Goal: Task Accomplishment & Management: Manage account settings

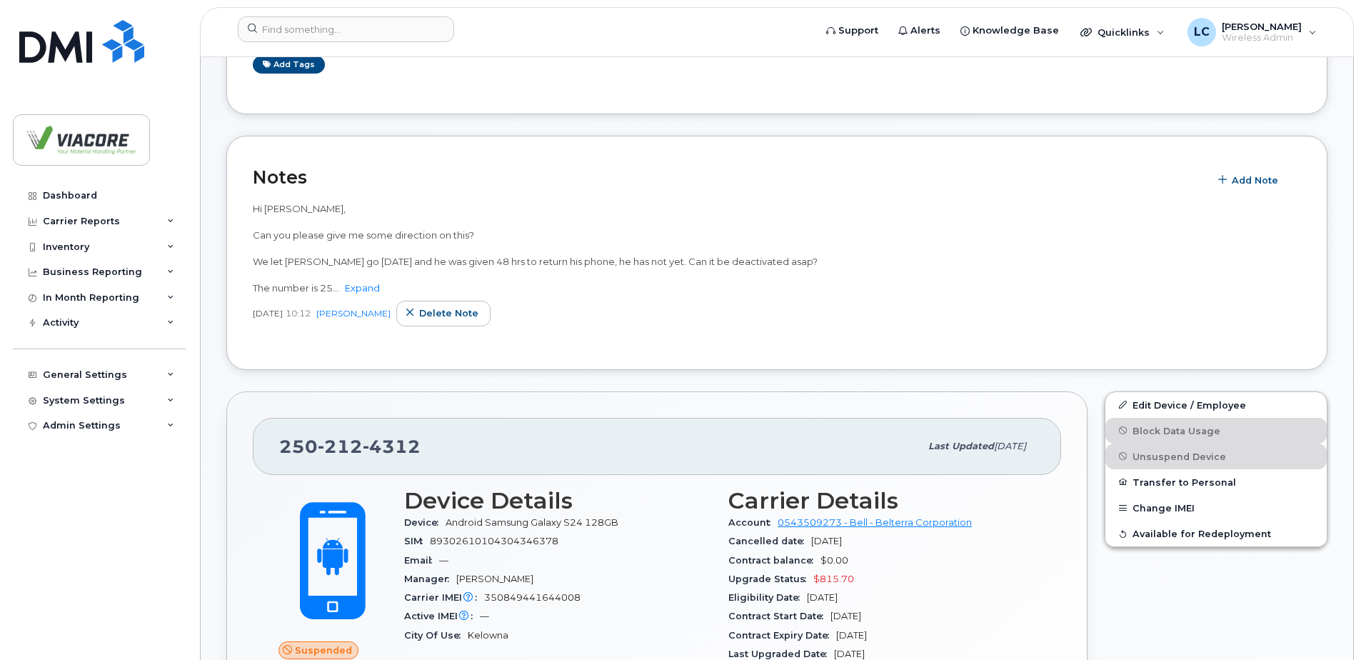
scroll to position [286, 0]
click at [1178, 406] on link "Edit Device / Employee" at bounding box center [1215, 404] width 221 height 26
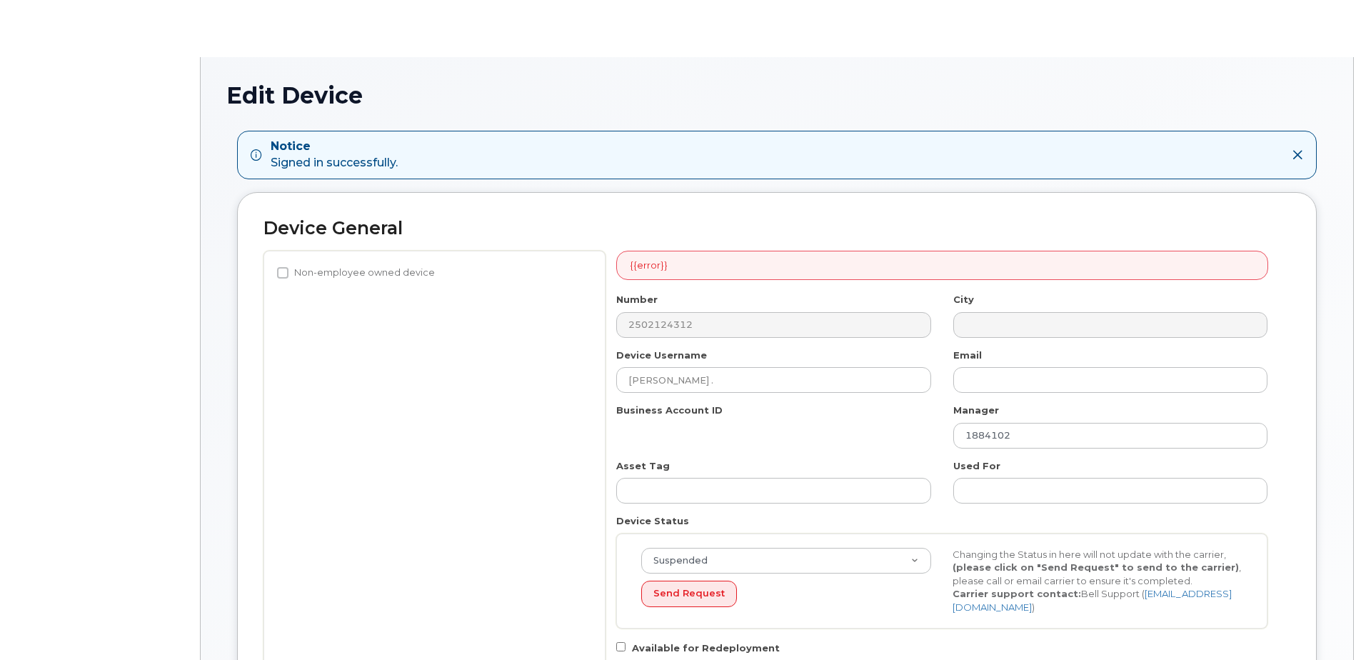
select select "12223567"
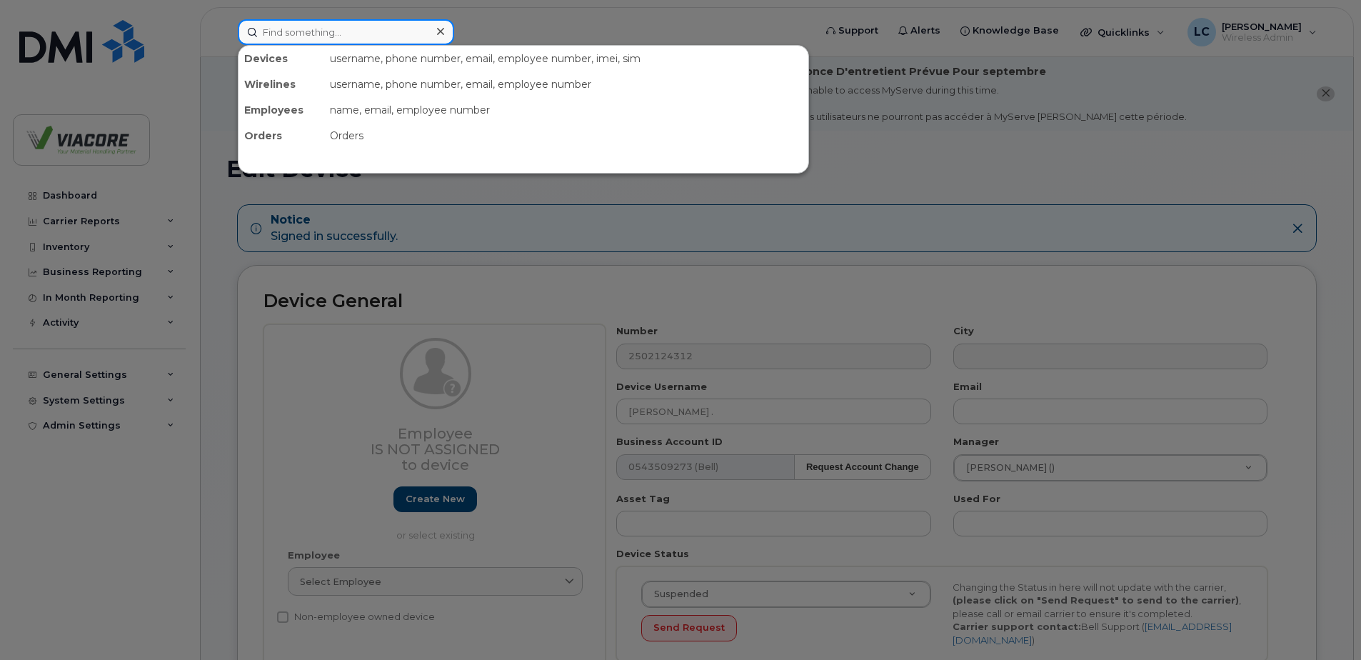
click at [289, 34] on input at bounding box center [346, 32] width 216 height 26
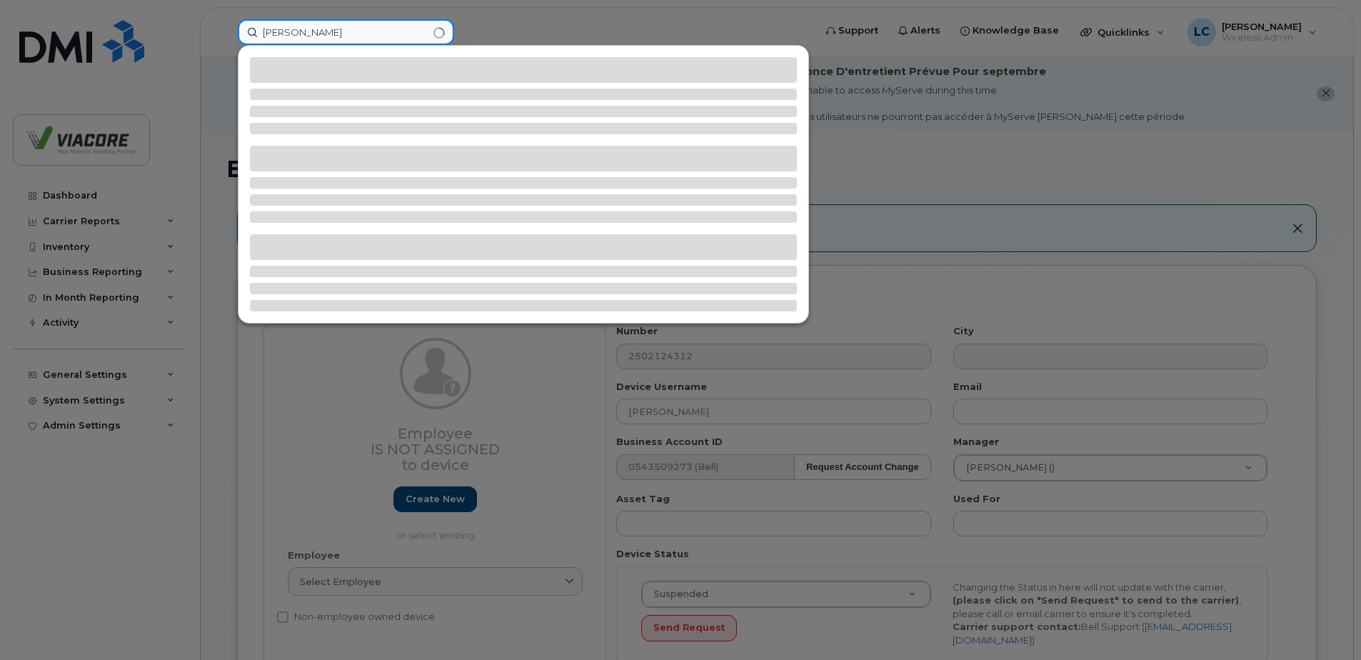
type input "gary bon"
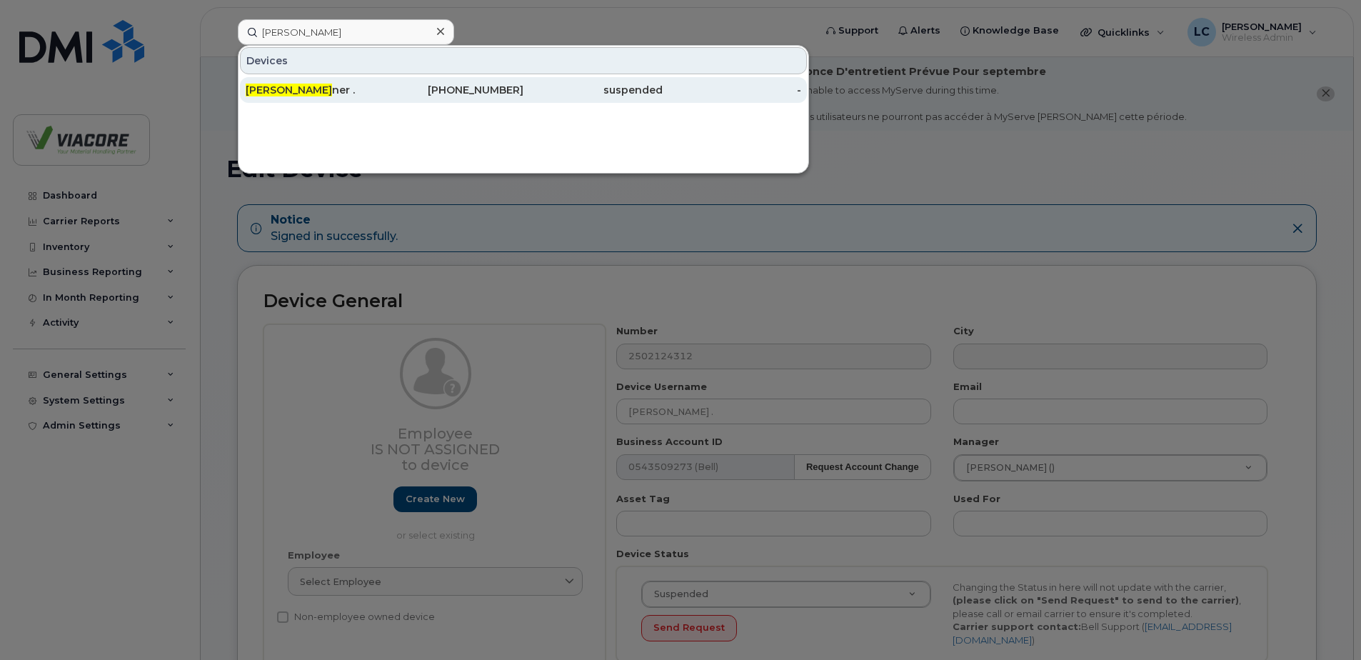
click at [266, 92] on span "Gary Bon" at bounding box center [289, 90] width 86 height 13
